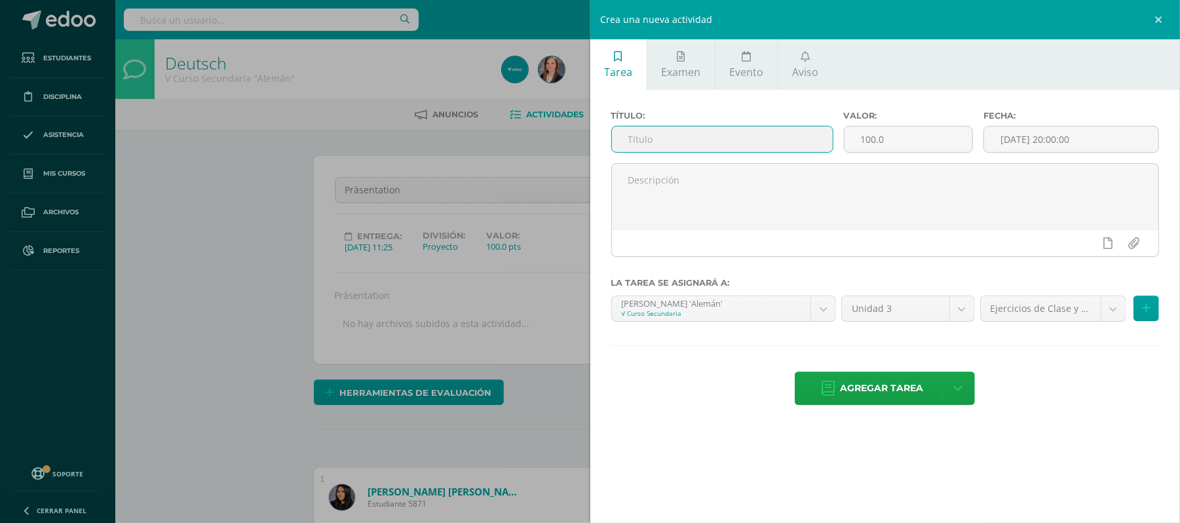
click at [716, 145] on input "text" at bounding box center [722, 139] width 221 height 26
type input "Bimestralprüfung"
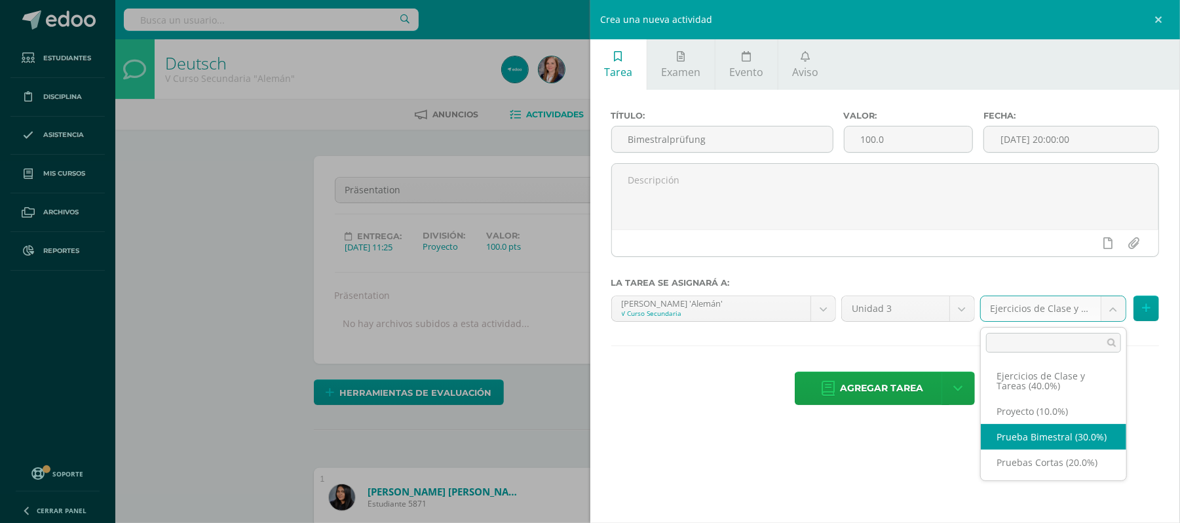
select select "226319"
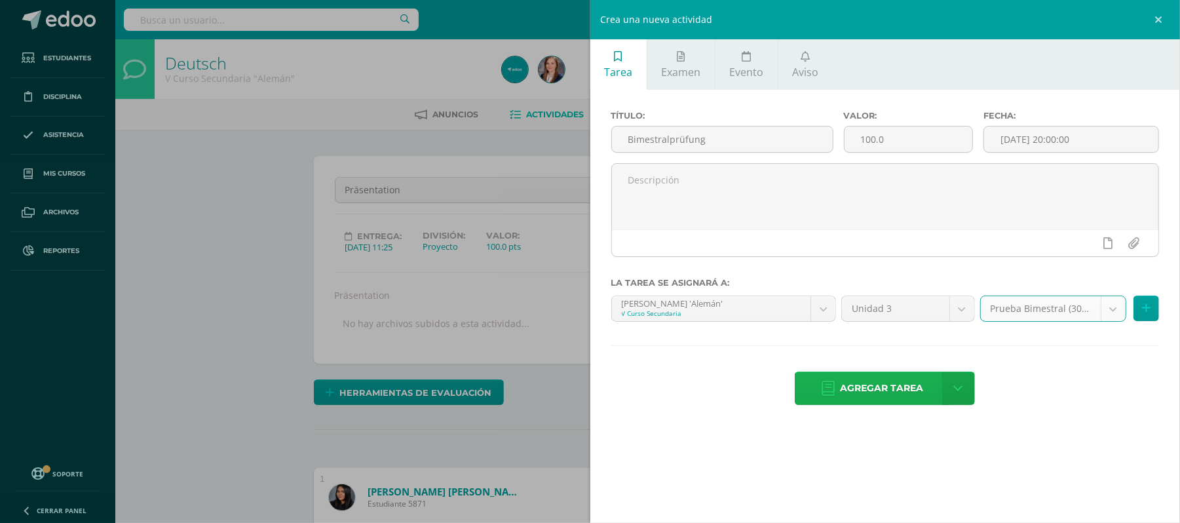
click at [884, 404] on span "Agregar tarea" at bounding box center [881, 388] width 83 height 32
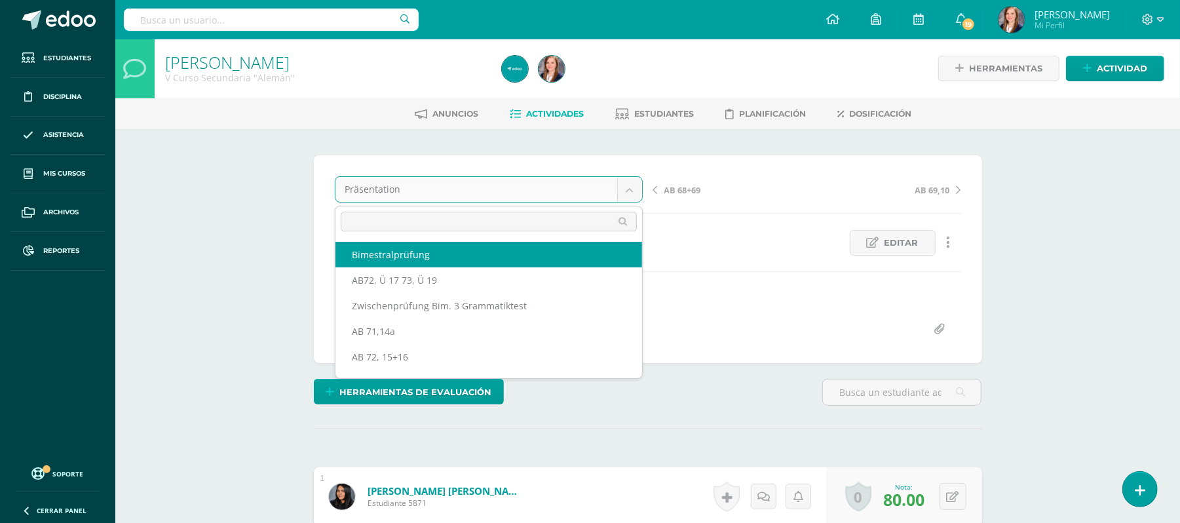
select select "/dashboard/teacher/grade-activity/231201/"
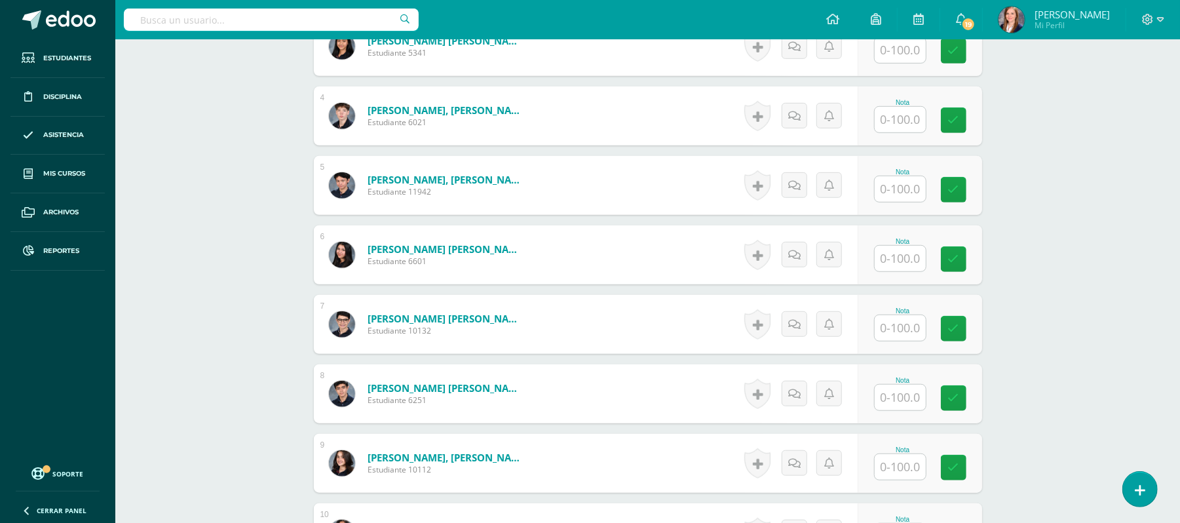
scroll to position [578, 0]
click at [902, 336] on input "text" at bounding box center [900, 328] width 51 height 26
type input "55"
click at [917, 467] on input "text" at bounding box center [907, 466] width 52 height 26
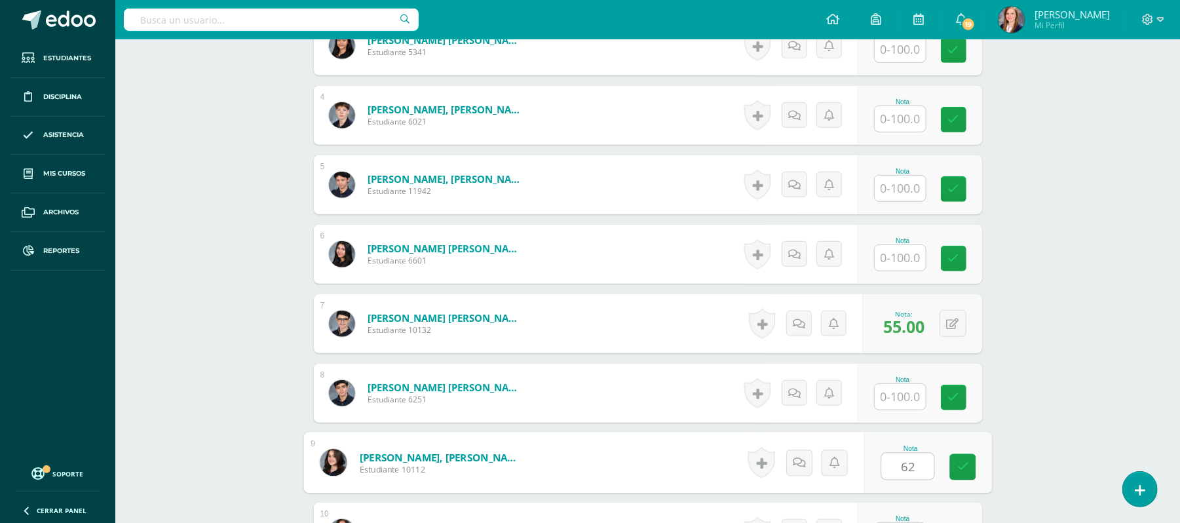
type input "62"
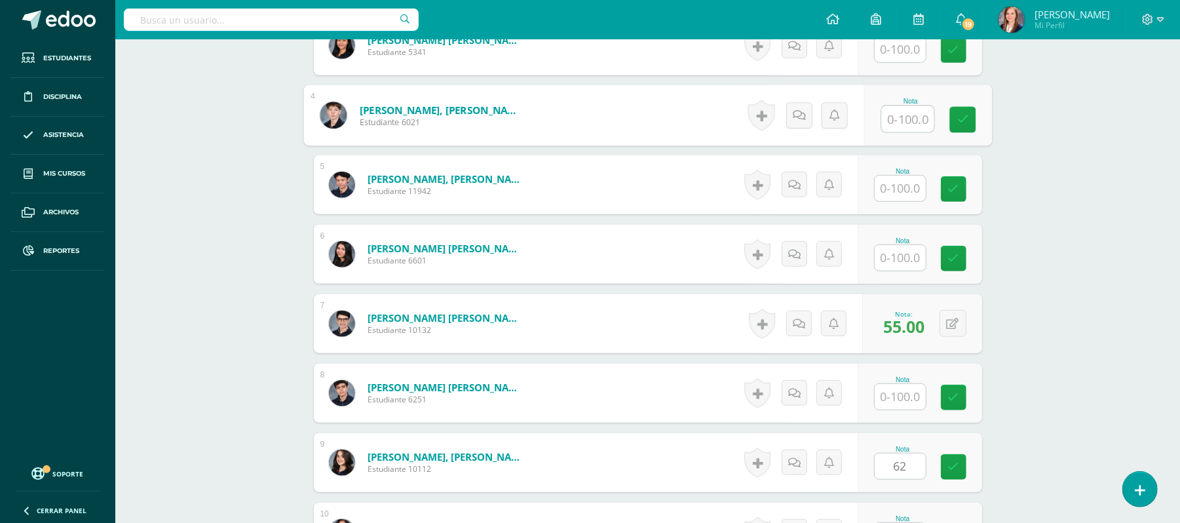
click at [900, 121] on input "text" at bounding box center [907, 119] width 52 height 26
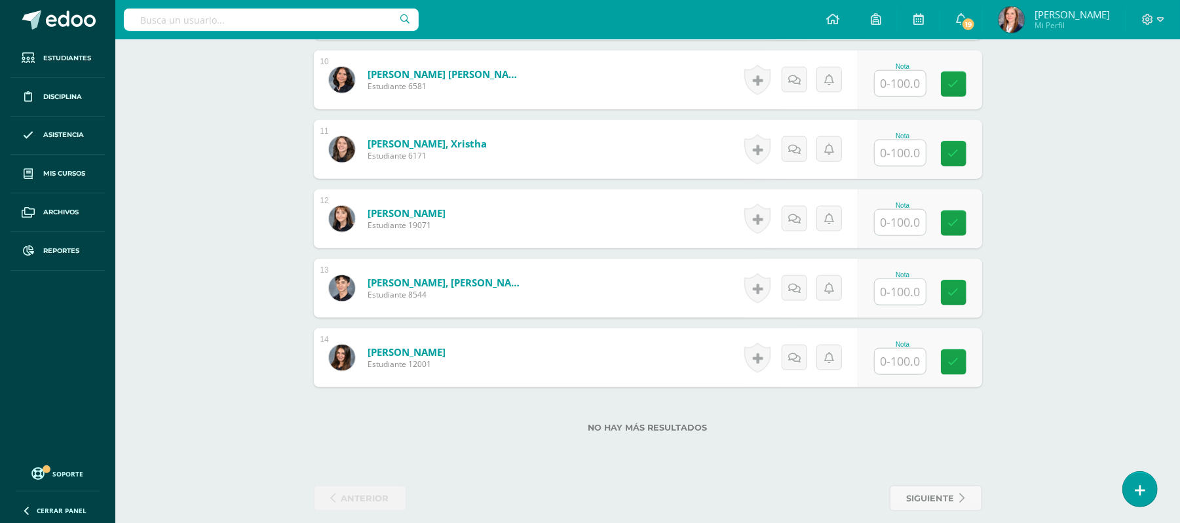
scroll to position [1031, 0]
type input "64"
click at [900, 366] on input "text" at bounding box center [907, 361] width 52 height 26
type input "65"
click at [905, 286] on input "text" at bounding box center [907, 292] width 52 height 26
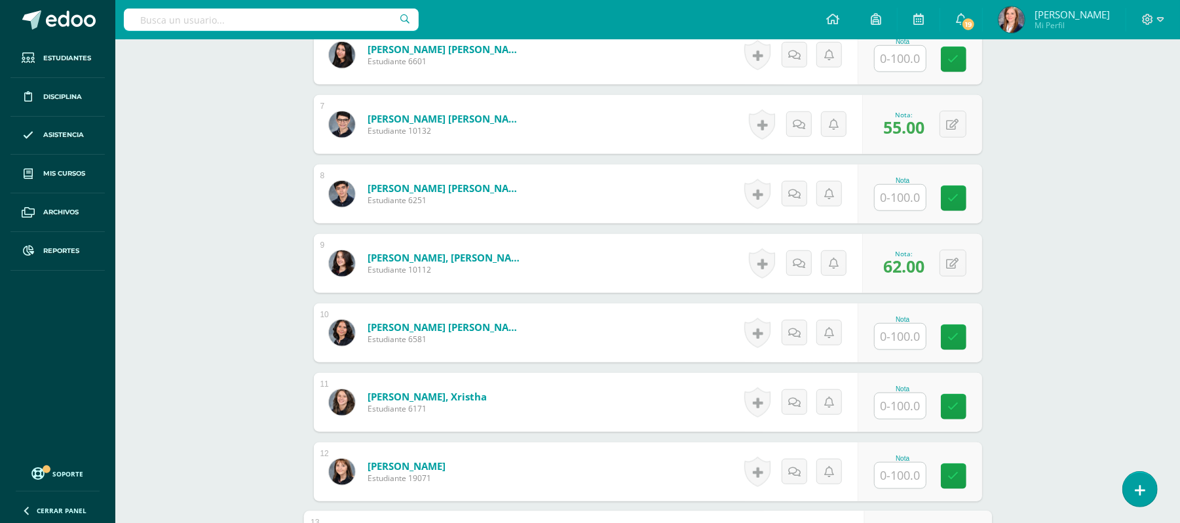
scroll to position [774, 0]
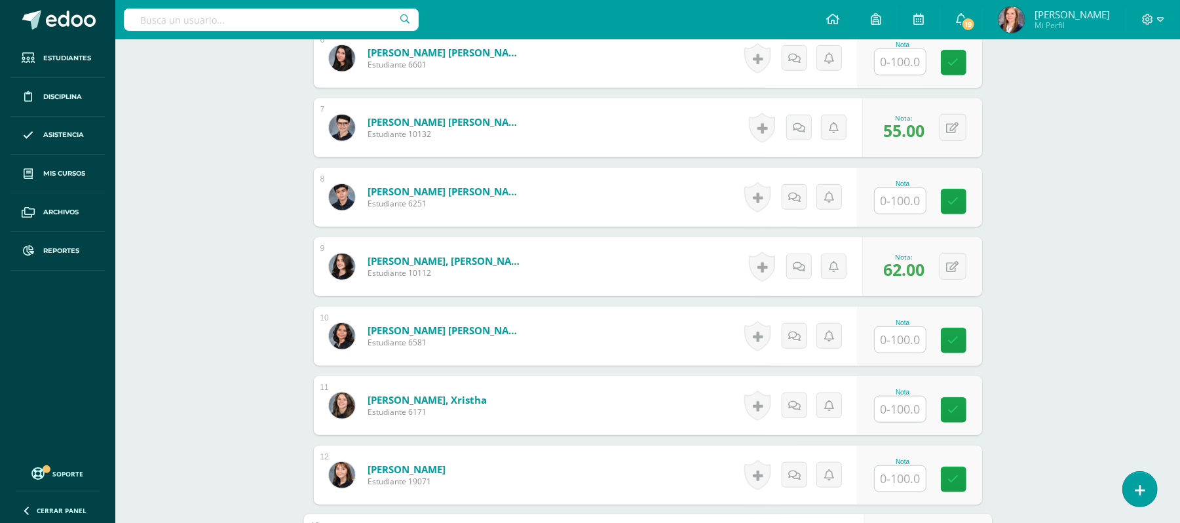
type input "63"
click at [902, 409] on input "text" at bounding box center [907, 409] width 52 height 26
type input "55"
click at [886, 341] on input "text" at bounding box center [907, 340] width 52 height 26
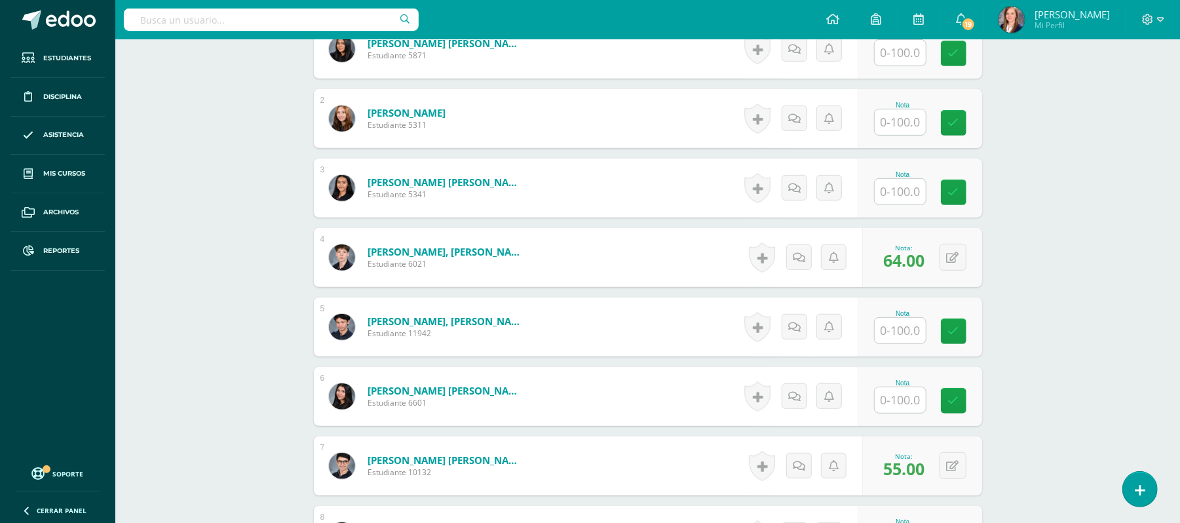
scroll to position [442, 0]
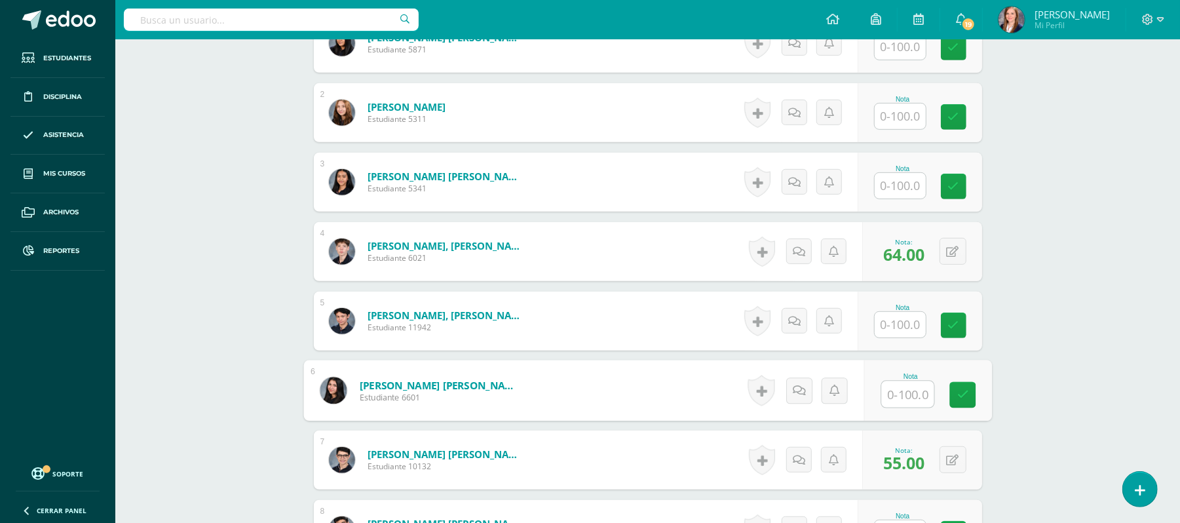
click at [905, 396] on input "text" at bounding box center [907, 394] width 52 height 26
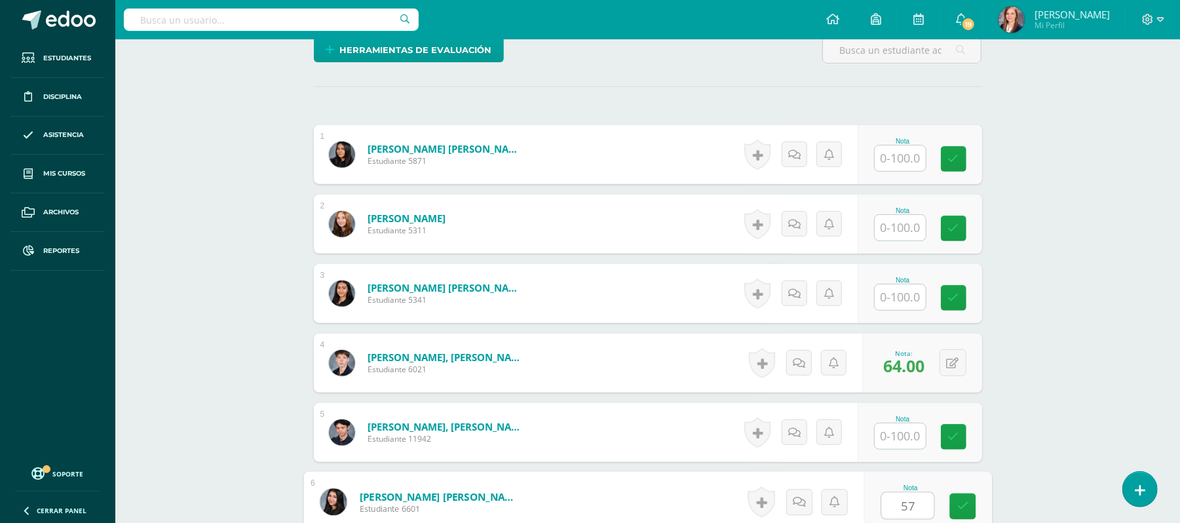
scroll to position [329, 0]
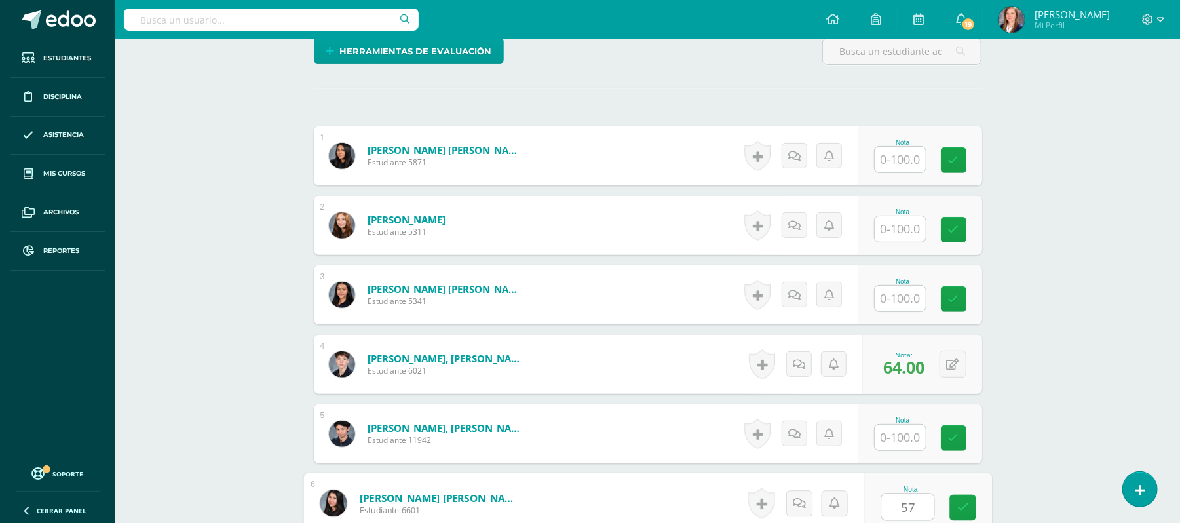
type input "57"
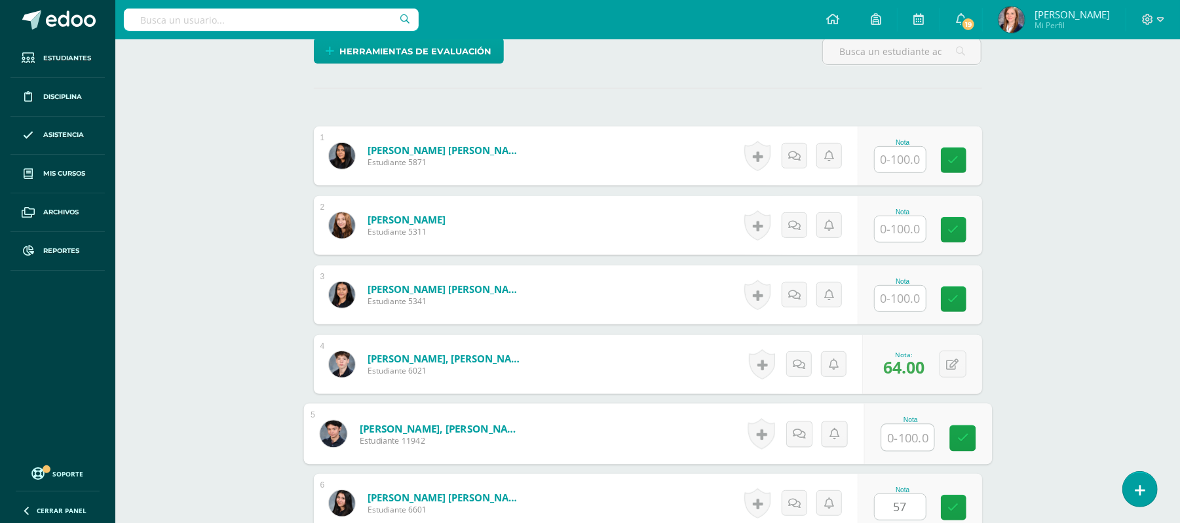
click at [898, 431] on input "text" at bounding box center [907, 438] width 52 height 26
type input "66"
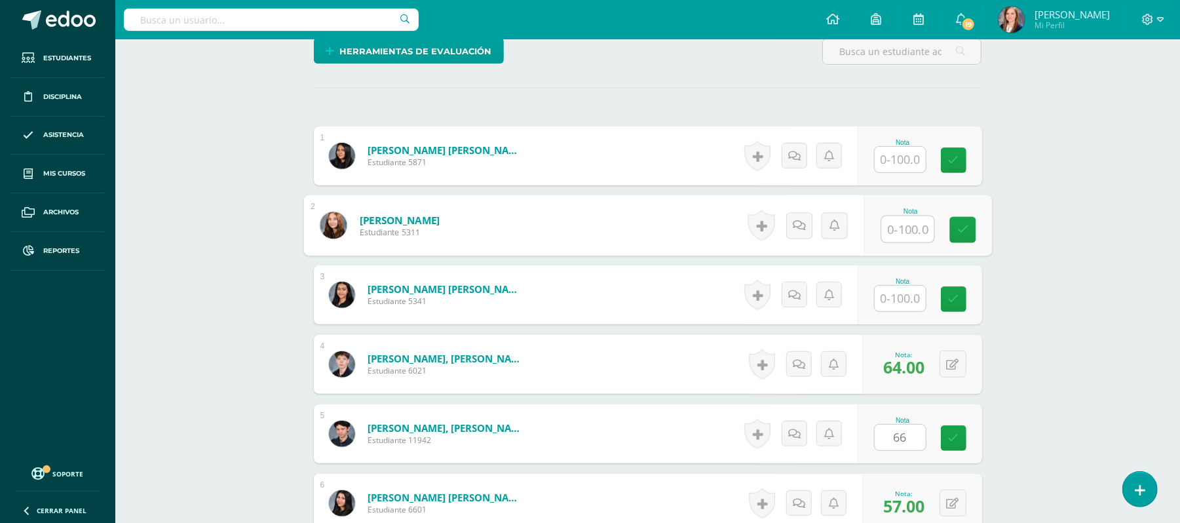
click at [904, 237] on input "text" at bounding box center [907, 229] width 52 height 26
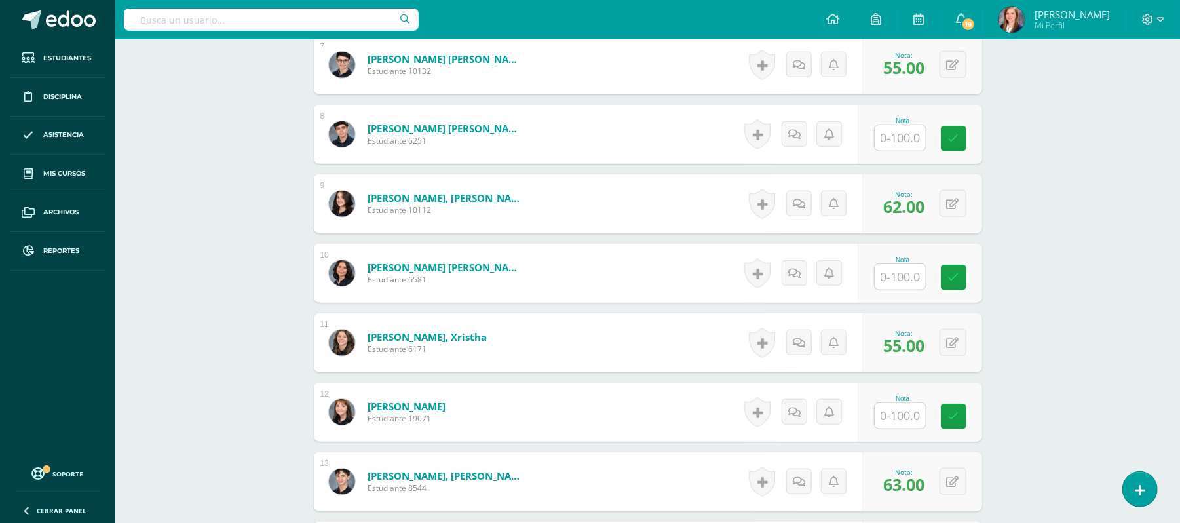
scroll to position [837, 0]
type input "75"
click at [913, 420] on input "text" at bounding box center [900, 415] width 51 height 26
type input "88"
click at [900, 135] on input "text" at bounding box center [907, 138] width 52 height 26
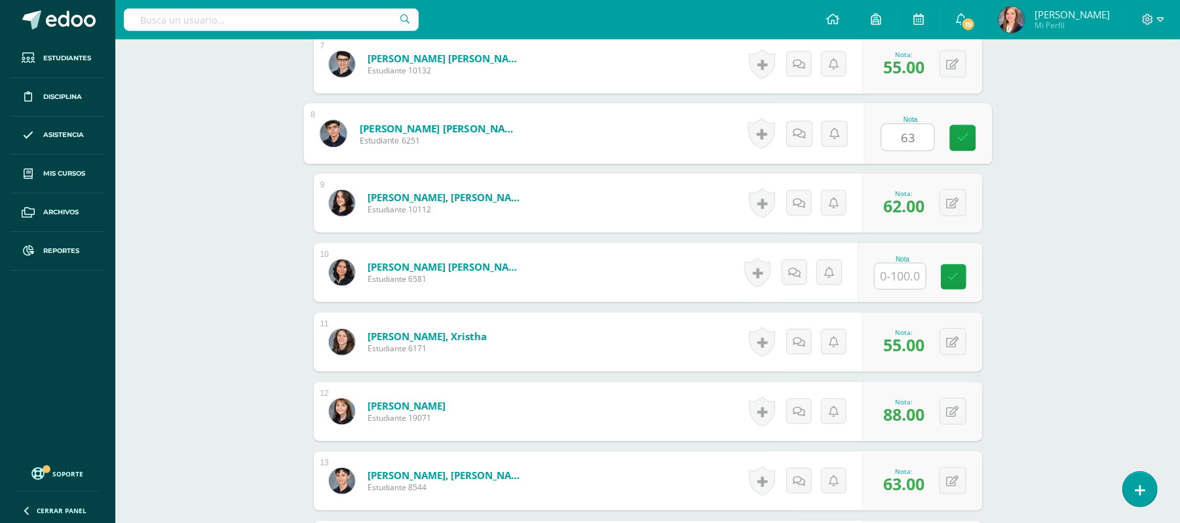
type input "63"
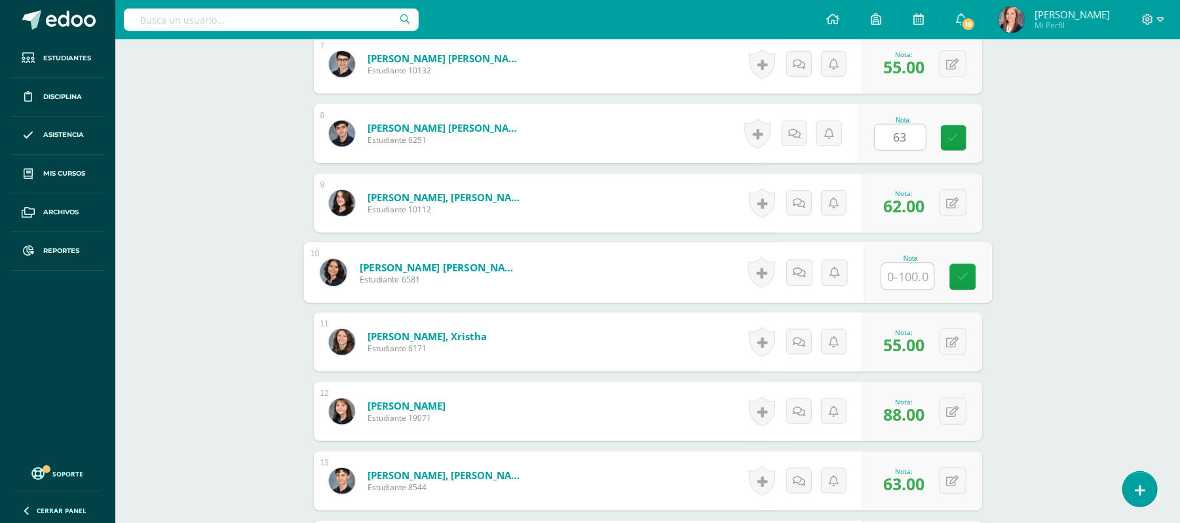
click at [902, 265] on input "text" at bounding box center [907, 276] width 52 height 26
type input "84"
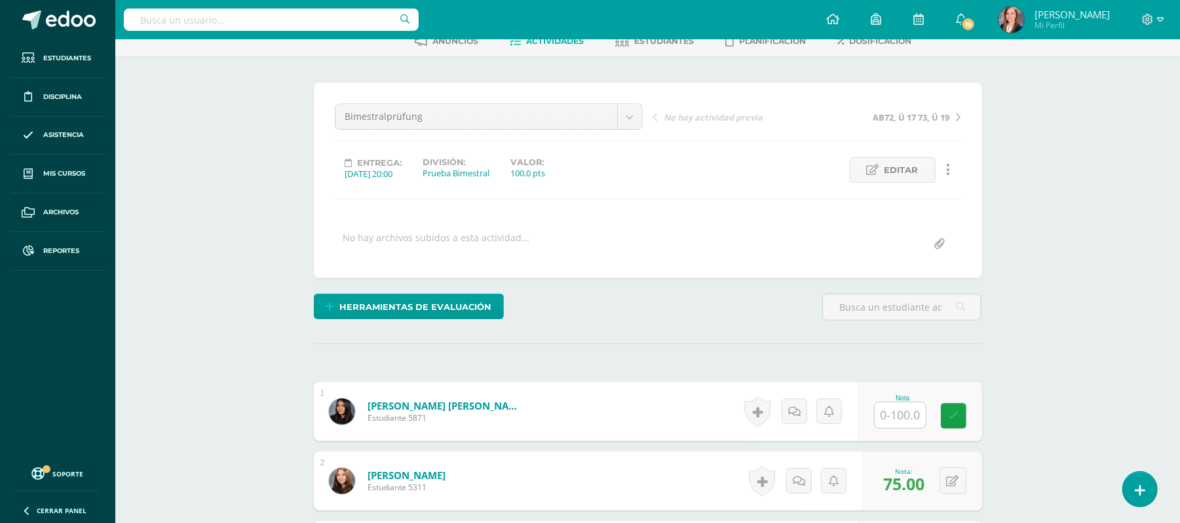
scroll to position [0, 0]
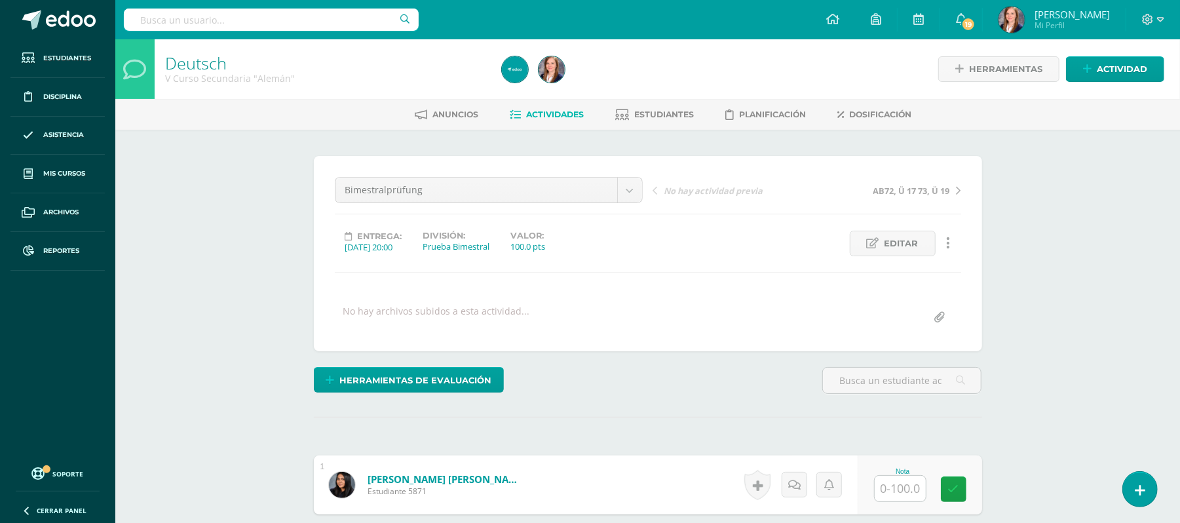
click at [548, 110] on span "Actividades" at bounding box center [556, 114] width 58 height 10
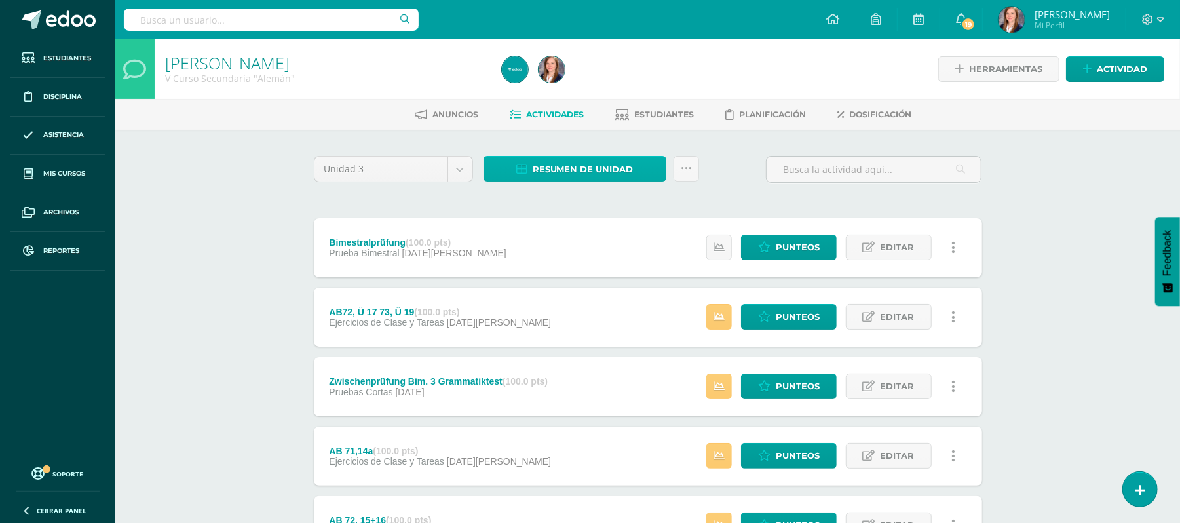
drag, startPoint x: 580, startPoint y: 152, endPoint x: 559, endPoint y: 161, distance: 22.9
click at [539, 182] on div "Resumen de unidad Descargar como HTML Descargar como PDF Descargar como XLS Sub…" at bounding box center [591, 174] width 226 height 37
click at [544, 172] on span "Resumen de unidad" at bounding box center [583, 169] width 101 height 24
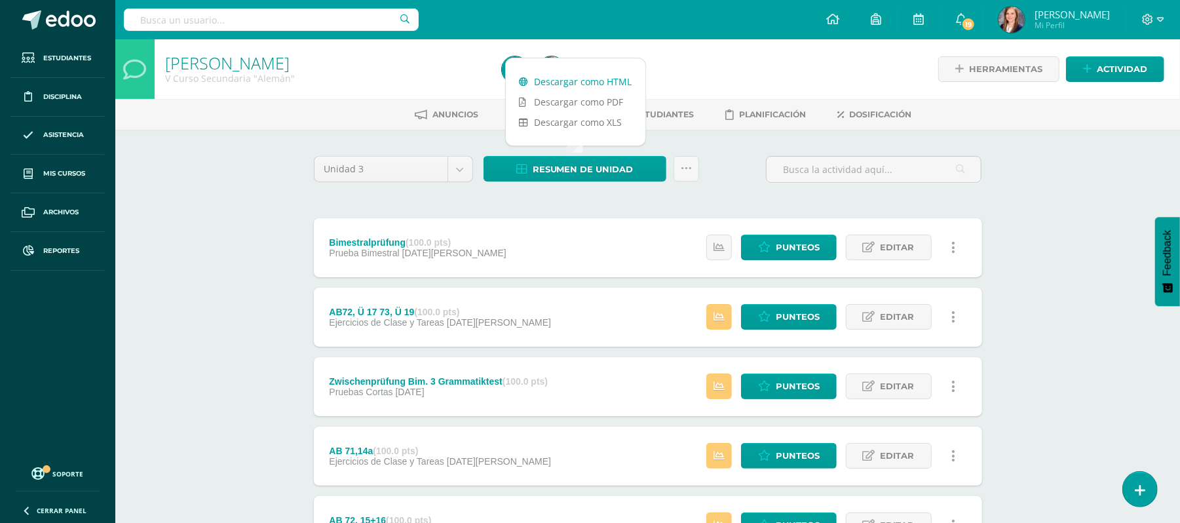
click at [552, 77] on link "Descargar como HTML" at bounding box center [576, 81] width 140 height 20
